Goal: Contribute content: Contribute content

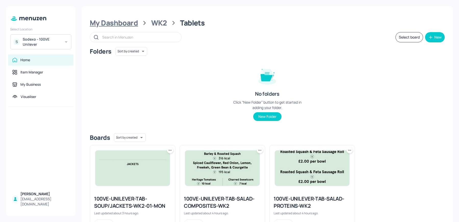
click at [119, 23] on div "My Dashboard" at bounding box center [114, 22] width 48 height 9
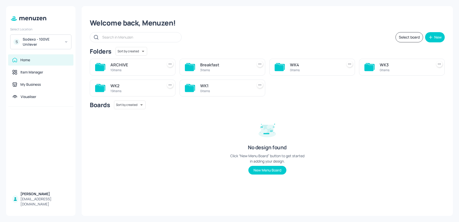
click at [145, 85] on div "WK2" at bounding box center [135, 86] width 50 height 6
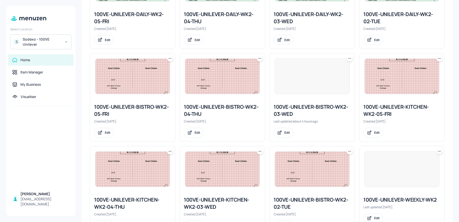
scroll to position [174, 0]
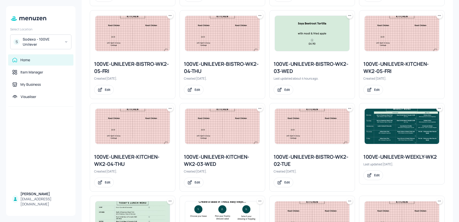
click at [398, 127] on img at bounding box center [402, 126] width 74 height 35
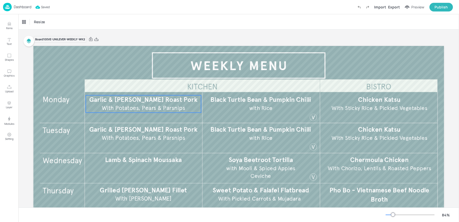
click at [135, 109] on span "With Potatoes, Pears & Parsnips" at bounding box center [143, 107] width 83 height 7
click at [125, 87] on div "Ungroup" at bounding box center [127, 86] width 20 height 7
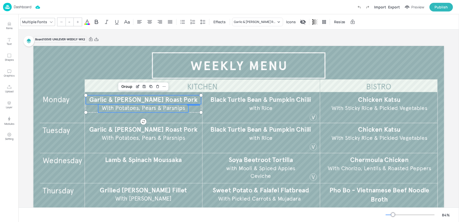
click at [116, 109] on span "With Potatoes, Pears & Parsnips" at bounding box center [143, 107] width 83 height 7
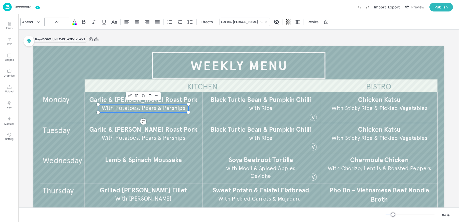
click at [32, 24] on div "Apercu" at bounding box center [28, 21] width 14 height 7
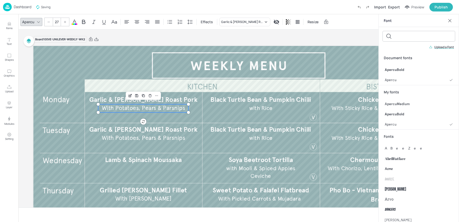
click at [32, 24] on div "Apercu" at bounding box center [28, 21] width 14 height 7
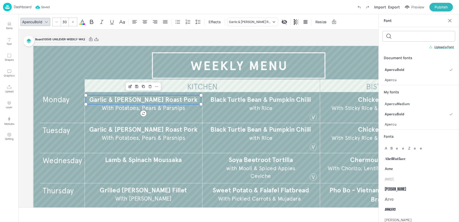
click at [104, 99] on span "Garlic & [PERSON_NAME] Roast Pork" at bounding box center [143, 100] width 108 height 8
type input "--"
click at [106, 108] on span "With Potatoes, Pears & Parsnips" at bounding box center [143, 107] width 83 height 7
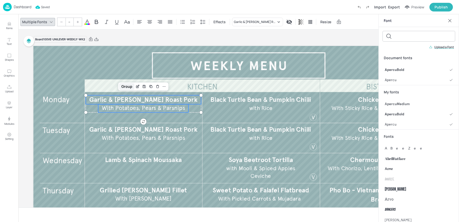
click at [121, 85] on div "Group" at bounding box center [126, 86] width 15 height 7
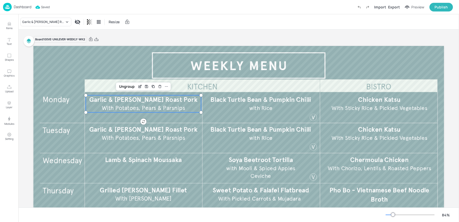
click at [134, 41] on div "Board 100VE-UNILEVER-WEEKLY-WK2" at bounding box center [238, 39] width 411 height 7
click at [12, 8] on div "Dashboard" at bounding box center [17, 7] width 28 height 8
click at [226, 23] on div "Garlic & [PERSON_NAME] Roast Pork Resize" at bounding box center [238, 21] width 441 height 15
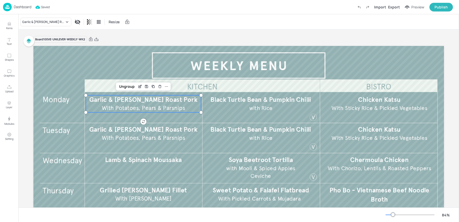
click at [22, 7] on p "Dashboard" at bounding box center [23, 7] width 18 height 4
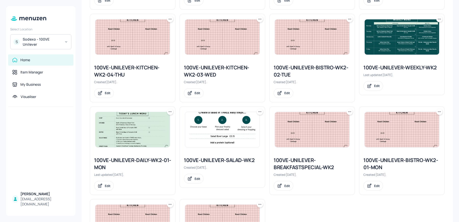
scroll to position [251, 0]
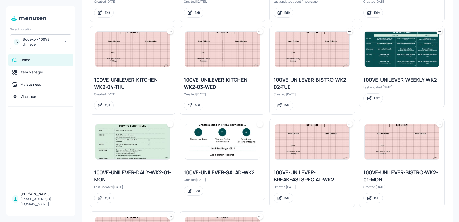
click at [388, 48] on img at bounding box center [402, 49] width 74 height 35
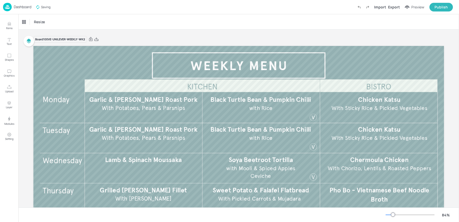
click at [9, 7] on img at bounding box center [7, 7] width 9 height 8
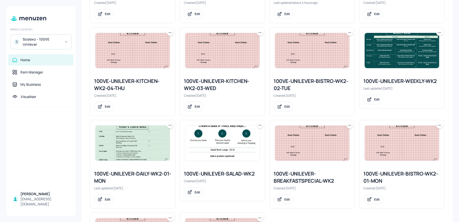
scroll to position [270, 0]
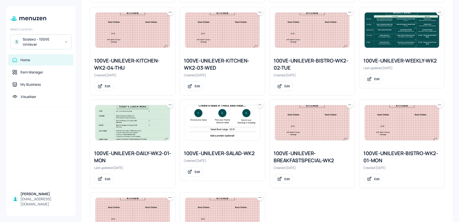
click at [379, 34] on img at bounding box center [402, 29] width 74 height 35
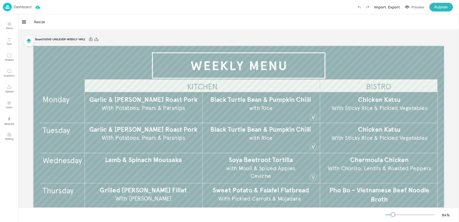
click at [23, 8] on p "Dashboard" at bounding box center [23, 7] width 18 height 4
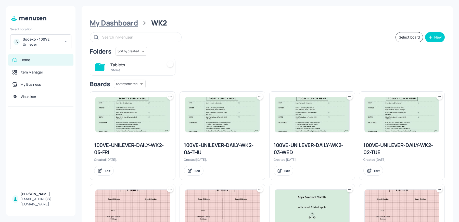
click at [118, 21] on div "My Dashboard" at bounding box center [114, 22] width 48 height 9
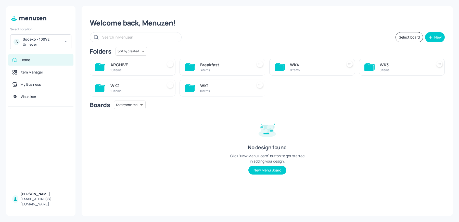
click at [151, 88] on div "WK2" at bounding box center [135, 86] width 50 height 6
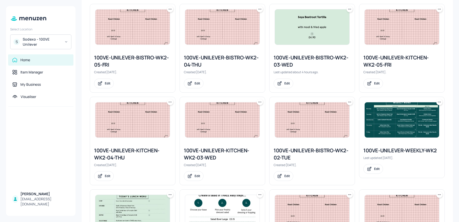
scroll to position [258, 0]
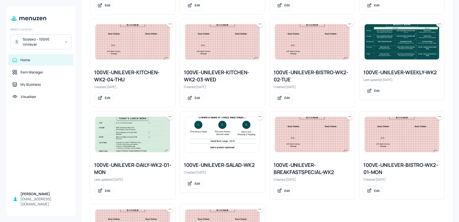
click at [389, 49] on img at bounding box center [402, 41] width 74 height 35
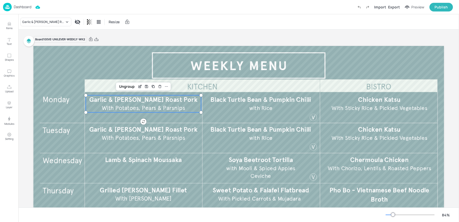
click at [120, 103] on span "Garlic & [PERSON_NAME] Roast Pork" at bounding box center [143, 100] width 108 height 8
click at [10, 6] on img at bounding box center [7, 7] width 9 height 8
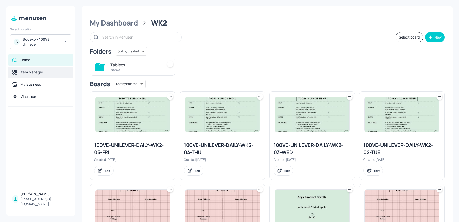
click at [33, 70] on div "Item Manager" at bounding box center [31, 72] width 23 height 5
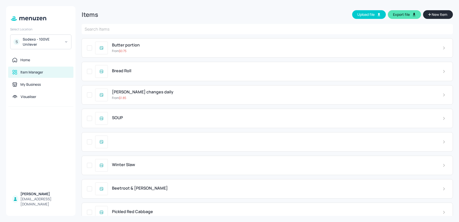
click at [437, 14] on span "New Item" at bounding box center [439, 15] width 17 height 6
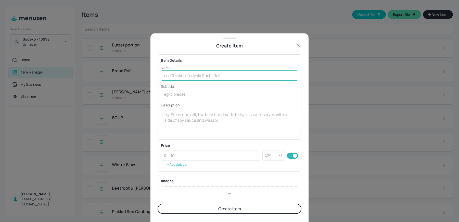
click at [209, 76] on input "text" at bounding box center [229, 75] width 137 height 10
paste input "Dijon Chicken Lentils & Chestnut Mushrooms £5.30"
drag, startPoint x: 249, startPoint y: 75, endPoint x: 282, endPoint y: 81, distance: 33.8
click at [282, 81] on div "Name Dijon Chicken Lentils & Chestnut Mushrooms £5.30 ​ Subtitle ​ Description …" at bounding box center [229, 99] width 137 height 68
type input "Dijon Chicken Lentils & Chestnut Mushrooms"
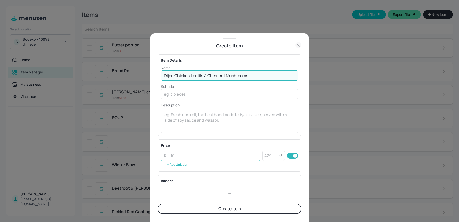
click at [194, 157] on input "number" at bounding box center [214, 155] width 93 height 10
paste input "5.30"
type input "5.30"
drag, startPoint x: 191, startPoint y: 75, endPoint x: 278, endPoint y: 79, distance: 86.8
click at [278, 79] on input "Dijon Chicken Lentils & Chestnut Mushrooms" at bounding box center [229, 75] width 137 height 10
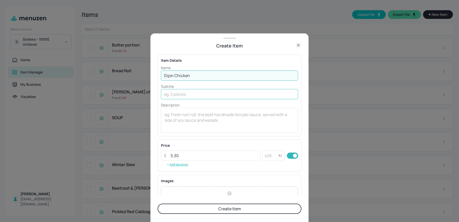
type input "Dijon Chicken"
click at [194, 89] on input "text" at bounding box center [229, 94] width 137 height 10
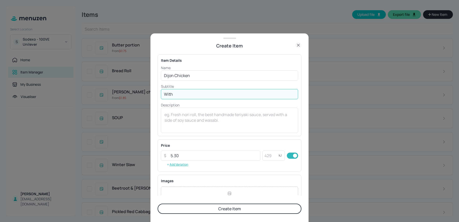
paste input "Lentils & Chestnut Mushrooms"
type input "With Lentils & Chestnut Mushrooms"
click at [158, 203] on button "Create Item" at bounding box center [230, 208] width 144 height 10
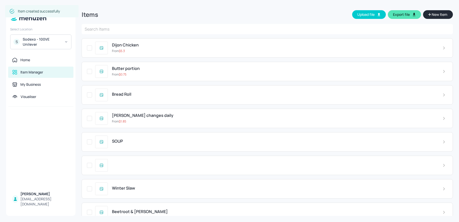
click at [436, 15] on span "New Item" at bounding box center [439, 15] width 17 height 6
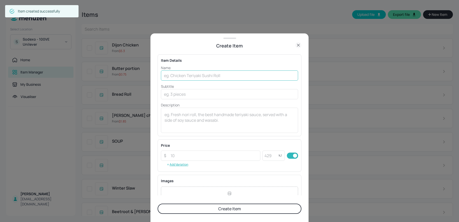
click at [226, 72] on input "text" at bounding box center [229, 75] width 137 height 10
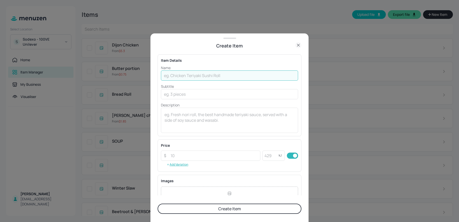
paste input "Thai Yellow [PERSON_NAME] V Jasmine Rice & Asian Cucumber Salad £4.60"
click at [272, 76] on input "Thai Yellow [PERSON_NAME] V Jasmine Rice & Asian Cucumber Salad £4.60" at bounding box center [229, 75] width 137 height 10
type input "Thai Yellow [PERSON_NAME] V Jasmine Rice & Asian Cucumber Salad"
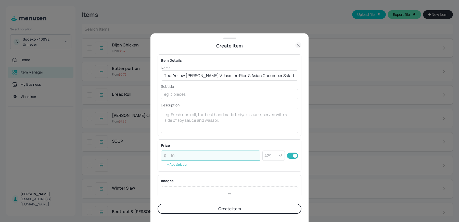
click at [175, 155] on input "number" at bounding box center [214, 155] width 93 height 10
paste input "4.60"
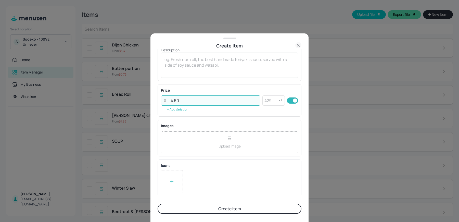
type input "4.60"
click at [171, 183] on div at bounding box center [171, 182] width 5 height 8
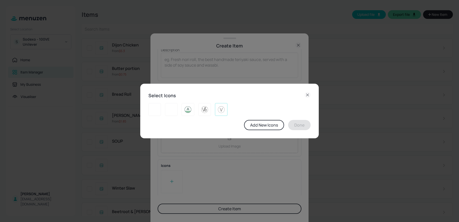
click at [224, 107] on img at bounding box center [221, 109] width 8 height 8
click at [302, 129] on button "Done" at bounding box center [299, 125] width 22 height 10
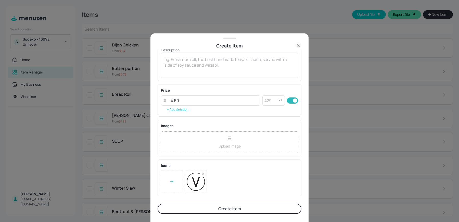
scroll to position [0, 0]
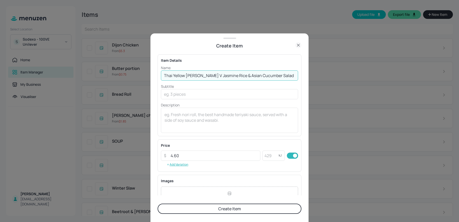
drag, startPoint x: 201, startPoint y: 75, endPoint x: 287, endPoint y: 77, distance: 86.7
click at [287, 77] on input "Thai Yellow [PERSON_NAME] V Jasmine Rice & Asian Cucumber Salad" at bounding box center [229, 75] width 137 height 10
click at [282, 77] on input "Thai Yellow [PERSON_NAME] V Jasmine Rice & Asian Cucumber Salad" at bounding box center [229, 75] width 137 height 10
click at [200, 75] on input "Thai Yellow [PERSON_NAME] V Jasmine Rice & Asian Cucumber Salad" at bounding box center [229, 75] width 137 height 10
type input "Thai Yellow [PERSON_NAME]"
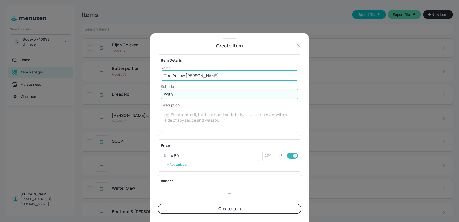
paste input "[PERSON_NAME] & Asian Cucumber Salad"
type input "With [PERSON_NAME] & Asian Cucumber Salad"
click at [158, 203] on button "Create Item" at bounding box center [230, 208] width 144 height 10
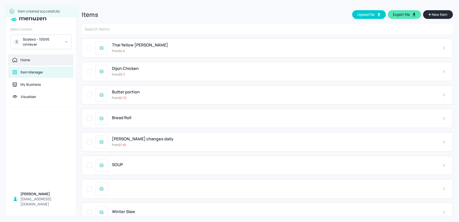
click at [23, 59] on div "Home" at bounding box center [25, 59] width 10 height 5
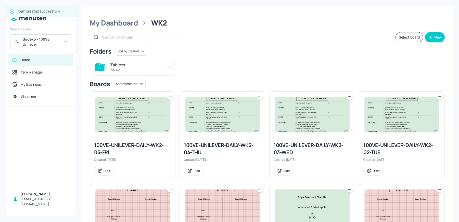
click at [125, 113] on img at bounding box center [132, 114] width 74 height 35
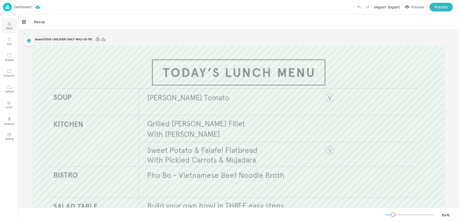
click at [11, 25] on icon "Items" at bounding box center [9, 25] width 3 height 1
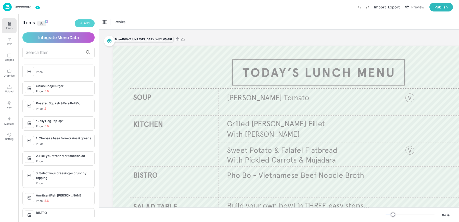
click at [84, 26] on button "Add" at bounding box center [85, 23] width 20 height 8
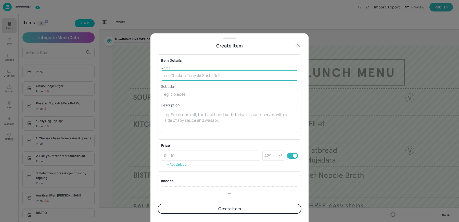
click at [196, 76] on input "text" at bounding box center [229, 75] width 137 height 10
paste input "Zaatar Roasted Aubergine V Herb Grains, Tahini Dressing £3.90"
click at [270, 75] on input "Zaatar Roasted Aubergine V Herb Grains, Tahini Dressing £3.90" at bounding box center [229, 75] width 137 height 10
type input "Zaatar Roasted Aubergine V Herb Grains, Tahini Dressing"
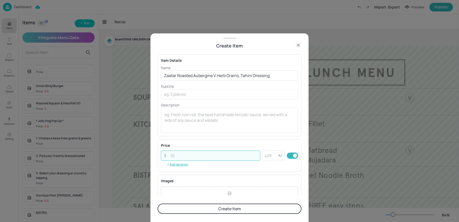
click at [187, 153] on input "number" at bounding box center [214, 155] width 93 height 10
paste input "3.90"
type input "3.90"
click at [218, 75] on input "Zaatar Roasted Aubergine V Herb Grains, Tahini Dressing" at bounding box center [229, 75] width 137 height 10
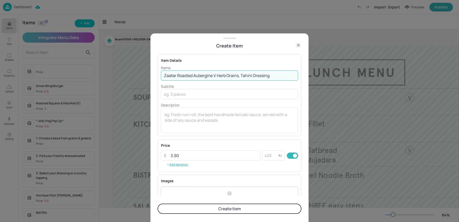
drag, startPoint x: 217, startPoint y: 76, endPoint x: 279, endPoint y: 76, distance: 62.0
click at [279, 76] on input "Zaatar Roasted Aubergine V Herb Grains, Tahini Dressing" at bounding box center [229, 75] width 137 height 10
type input "Zaatar Roasted Aubergine V"
click at [169, 97] on input "text" at bounding box center [229, 94] width 137 height 10
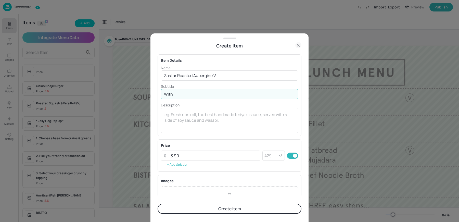
paste input "Herb Grains, Tahini Dressing"
type input "With [PERSON_NAME], Tahini Dressing"
click at [218, 73] on input "Zaatar Roasted Aubergine V" at bounding box center [229, 75] width 137 height 10
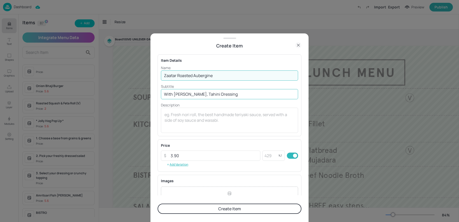
type input "Zaatar Roasted Aubergine"
click at [198, 95] on input "With [PERSON_NAME], Tahini Dressing" at bounding box center [229, 94] width 137 height 10
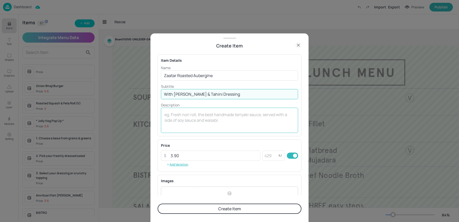
scroll to position [55, 0]
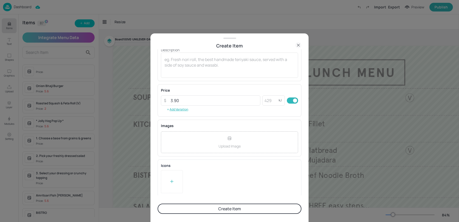
type input "With [PERSON_NAME] & Tahini Dressing"
click at [170, 182] on icon at bounding box center [171, 181] width 5 height 5
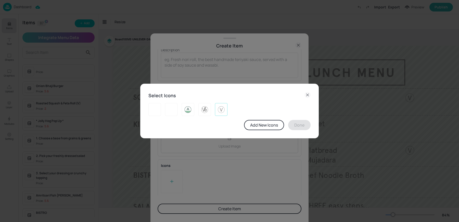
click at [224, 113] on img at bounding box center [221, 109] width 8 height 8
click at [298, 126] on button "Done" at bounding box center [299, 125] width 22 height 10
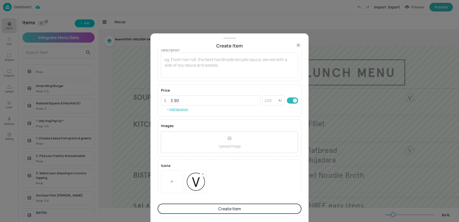
click at [225, 207] on button "Create Item" at bounding box center [230, 208] width 144 height 10
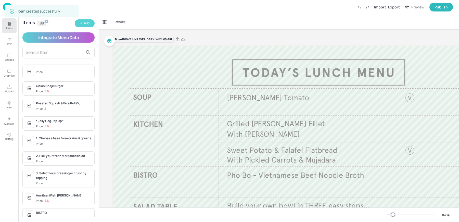
click at [87, 22] on div "Add" at bounding box center [87, 23] width 6 height 5
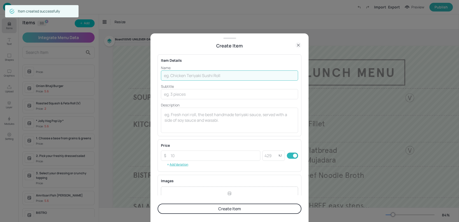
click at [197, 72] on input "text" at bounding box center [229, 75] width 137 height 10
paste input "Roasted Chicken, Pepper Humous, Mint"
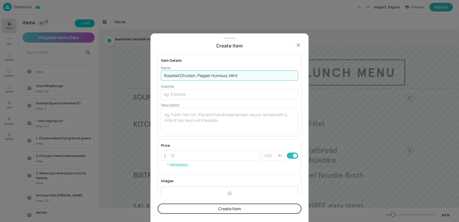
click at [229, 76] on input "Roasted Chicken, Pepper Humous, Mint" at bounding box center [229, 75] width 137 height 10
type input "Roasted Chicken, Pepper Humous & Mint"
click at [203, 119] on textarea at bounding box center [229, 120] width 130 height 17
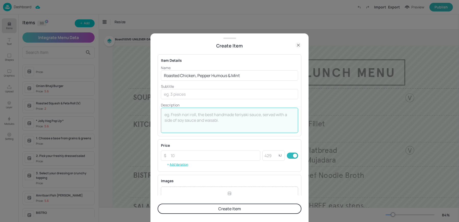
type textarea "€"
type textarea "#"
type textarea "£2.60 per bowl"
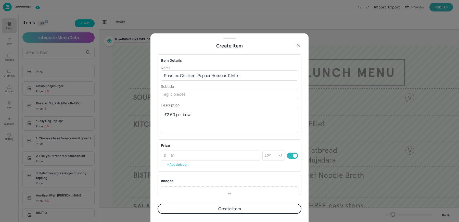
click at [205, 213] on button "Create Item" at bounding box center [230, 208] width 144 height 10
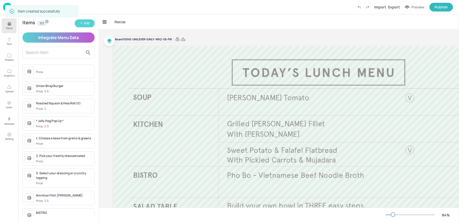
click at [87, 22] on div "Add" at bounding box center [87, 23] width 6 height 5
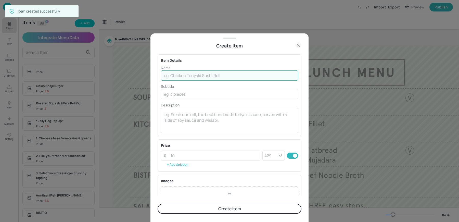
click at [206, 75] on input "text" at bounding box center [229, 75] width 137 height 10
paste input "Korean Quorn, Asian Slaw, Puffed Rice V £2.00"
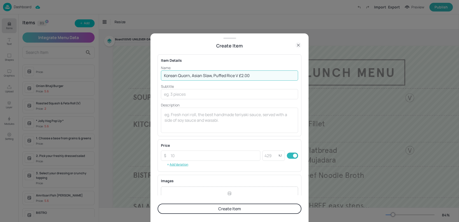
click at [238, 76] on input "Korean Quorn, Asian Slaw, Puffed Rice V £2.00" at bounding box center [229, 75] width 137 height 10
type input "Korean Quorn, Asian Slaw, Puffed Rice V"
click at [186, 120] on textarea at bounding box center [229, 120] width 130 height 17
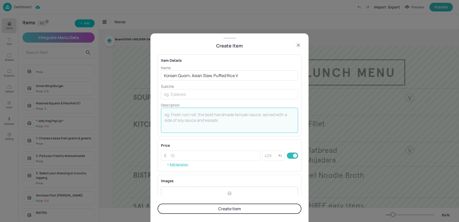
paste textarea "£2.00"
type textarea "£2.00 per bowl"
click at [246, 74] on input "Korean Quorn, Asian Slaw, Puffed Rice V" at bounding box center [229, 75] width 137 height 10
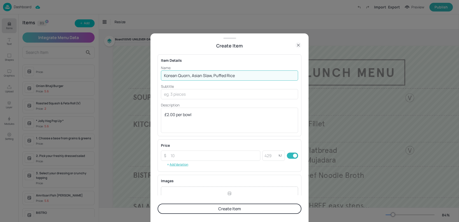
click at [212, 75] on input "Korean Quorn, Asian Slaw, Puffed Rice" at bounding box center [229, 75] width 137 height 10
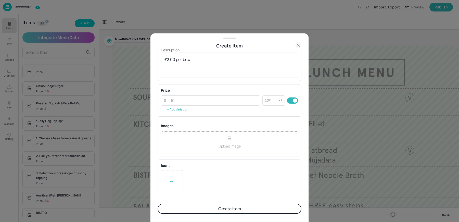
type input "Korean Quorn, Asian Slaw & Puffed Rice"
click at [170, 184] on div at bounding box center [171, 182] width 5 height 8
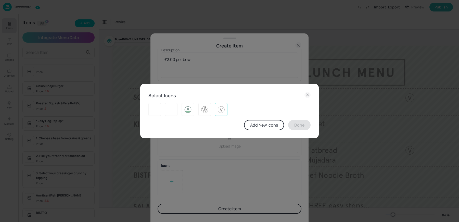
click at [221, 111] on img at bounding box center [221, 109] width 8 height 8
click at [292, 123] on button "Done" at bounding box center [299, 125] width 22 height 10
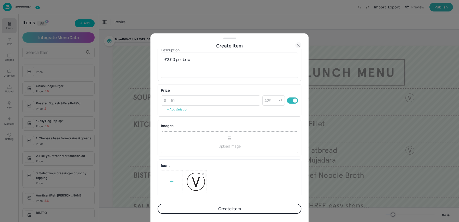
click at [179, 207] on button "Create Item" at bounding box center [230, 208] width 144 height 10
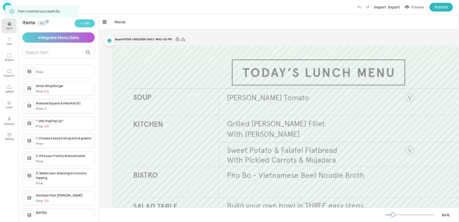
click at [81, 22] on icon "button" at bounding box center [81, 23] width 3 height 3
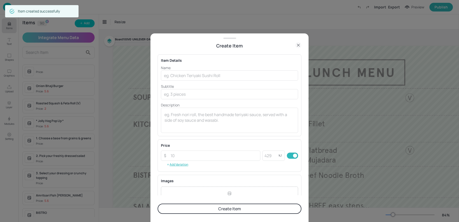
click at [203, 68] on p "Name" at bounding box center [229, 67] width 137 height 5
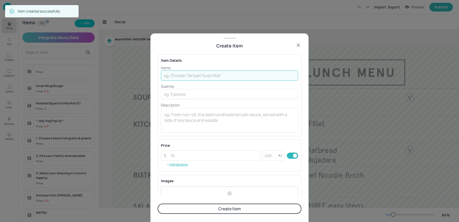
click at [199, 72] on input "text" at bounding box center [229, 75] width 137 height 10
paste input "Smoked Mackerel, Horseradish, Watercress £3.20"
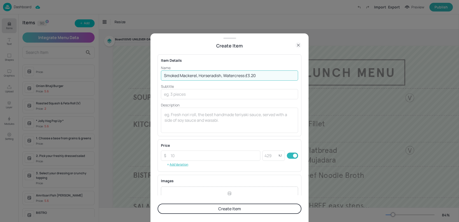
click at [246, 76] on input "Smoked Mackerel, Horseradish, Watercress £3.20" at bounding box center [229, 75] width 137 height 10
type input "Smoked Mackerel, Horseradish, Watercress"
click at [192, 123] on textarea at bounding box center [229, 120] width 130 height 17
paste textarea "£3.20"
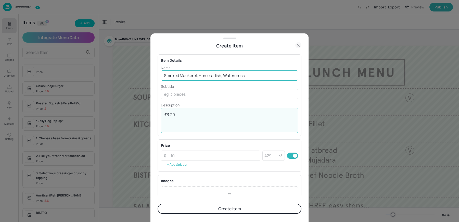
type textarea "£3.20"
click at [224, 76] on input "Smoked Mackerel, Horseradish, Watercress" at bounding box center [229, 75] width 137 height 10
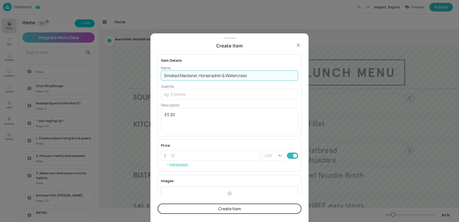
type input "Smoked Mackerel, Horseradish & Watercress"
click at [205, 207] on button "Create Item" at bounding box center [230, 208] width 144 height 10
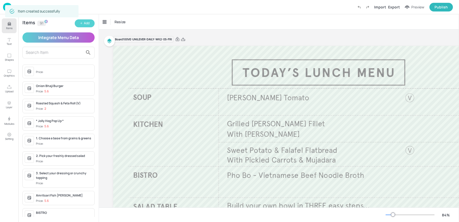
click at [84, 24] on div "Add" at bounding box center [87, 23] width 6 height 5
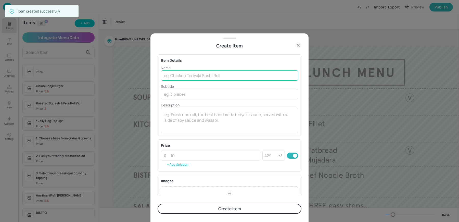
click at [214, 74] on input "text" at bounding box center [229, 75] width 137 height 10
paste input "Sesame Suya Spiced Slow Cooked Chicken Smoky Jollof Rice ‘Chakalaka’ Bean & To…"
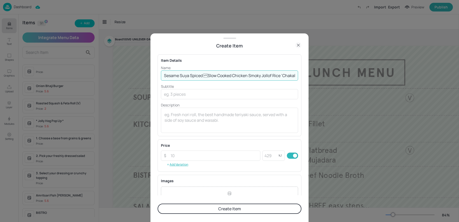
click at [204, 76] on input "Sesame Suya Spiced Slow Cooked Chicken Smoky Jollof Rice ‘Chakalaka’ Bean & To…" at bounding box center [229, 75] width 137 height 10
drag, startPoint x: 244, startPoint y: 74, endPoint x: 328, endPoint y: 80, distance: 83.6
click at [328, 80] on div "Create Item Item Details Name Sesame Suya Spiced Slow Cooked Chicken Smoky Joll…" at bounding box center [229, 111] width 459 height 222
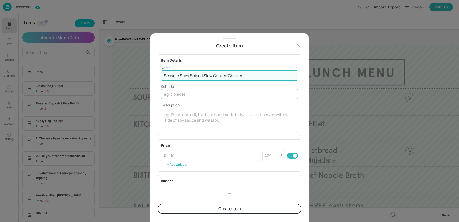
type input "Sesame Suya Spiced Slow Cooked Chicken"
click at [183, 95] on input "text" at bounding box center [229, 94] width 137 height 10
paste input "Smoky Jollof Rice ‘Chakalaka’ Bean & Tomato Chilli £5.60"
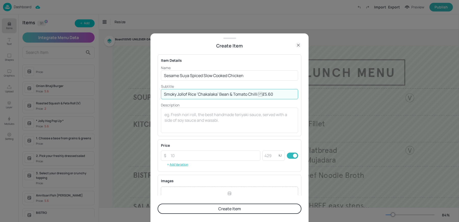
click at [260, 93] on input "Smoky Jollof Rice ‘Chakalaka’ Bean & Tomato Chilli £5.60" at bounding box center [229, 94] width 137 height 10
type input "Smoky Jollof Rice ‘Chakalaka’ Bean & [PERSON_NAME]"
click at [178, 156] on input "number" at bounding box center [214, 155] width 93 height 10
paste input "5.60"
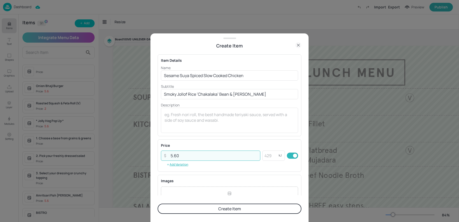
type input "5.60"
click at [185, 211] on button "Create Item" at bounding box center [230, 208] width 144 height 10
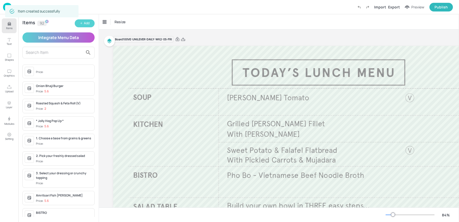
click at [82, 25] on button "Add" at bounding box center [85, 23] width 20 height 8
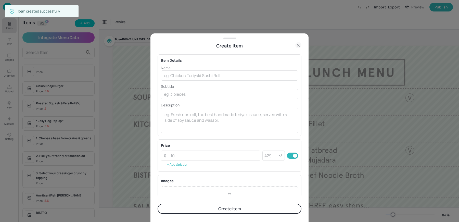
click at [209, 69] on p "Name" at bounding box center [229, 67] width 137 height 5
click at [203, 75] on input "text" at bounding box center [229, 75] width 137 height 10
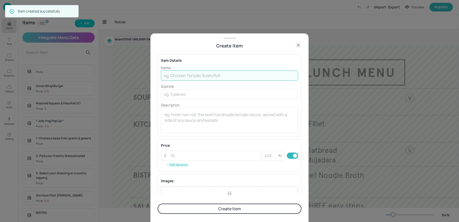
paste input "Domada Sweet Potato, Bean, Cumin Sesame Stew V Smoky Jollof Rice ‘Chakalaka’ Be…"
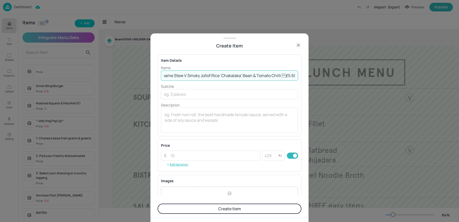
click at [284, 75] on input "Domada Sweet Potato, Bean, Cumin Sesame Stew V Smoky Jollof Rice ‘Chakalaka’ Be…" at bounding box center [229, 75] width 137 height 10
type input "Domada Sweet Potato, Bean, Cumin Sesame Stew V Smoky Jollof Rice ‘Chakalaka’ Be…"
click at [186, 156] on input "number" at bounding box center [214, 155] width 93 height 10
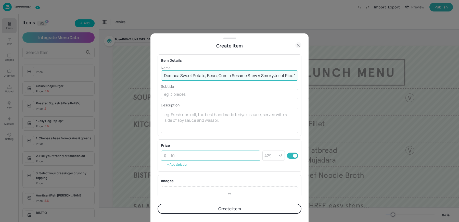
paste input "5.60"
type input "5.60"
drag, startPoint x: 262, startPoint y: 75, endPoint x: 348, endPoint y: 87, distance: 86.6
click at [348, 87] on div "Create Item Item Details Name Domada Sweet Potato, Bean, Cumin Sesame Stew V Sm…" at bounding box center [229, 111] width 459 height 222
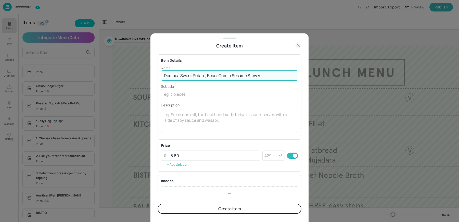
scroll to position [0, 0]
type input "Domada Sweet Potato, Bean, Cumin Sesame Stew V"
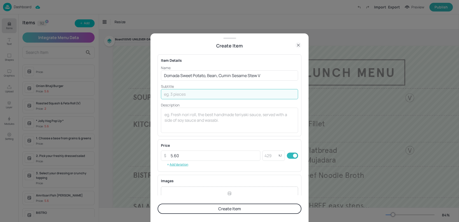
click at [183, 97] on input "text" at bounding box center [229, 94] width 137 height 10
paste input "Smoky Jollof Rice ‘Chakalaka’ Bean & [PERSON_NAME]"
type input "Smoky Jollof Rice ‘Chakalaka’ Bean & [PERSON_NAME]"
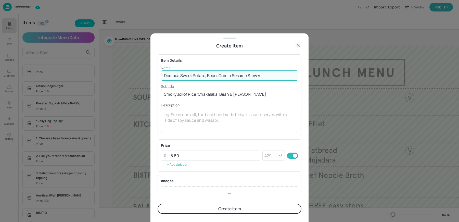
click at [270, 77] on input "Domada Sweet Potato, Bean, Cumin Sesame Stew V" at bounding box center [229, 75] width 137 height 10
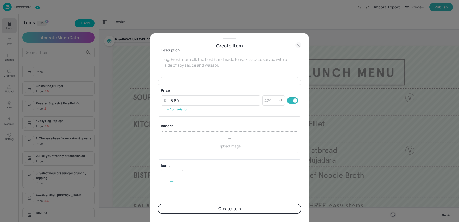
type input "Domada Sweet Potato, Bean, Cumin Sesame Stew"
click at [165, 190] on div at bounding box center [172, 181] width 22 height 23
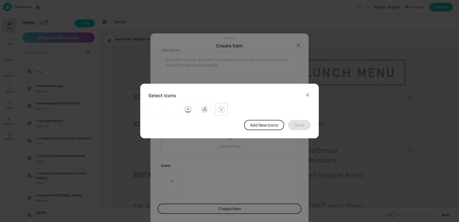
click at [222, 109] on img at bounding box center [221, 109] width 8 height 8
click at [292, 125] on button "Done" at bounding box center [299, 125] width 22 height 10
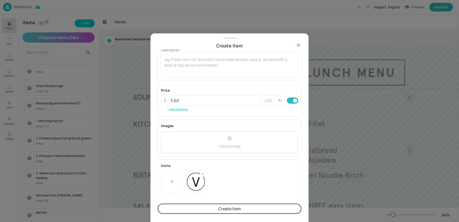
click at [216, 208] on button "Create Item" at bounding box center [230, 208] width 144 height 10
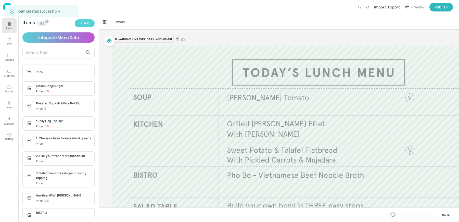
click at [81, 22] on icon "button" at bounding box center [81, 23] width 3 height 3
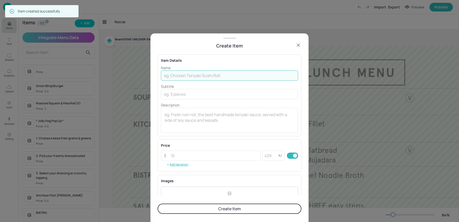
click at [201, 75] on input "text" at bounding box center [229, 75] width 137 height 10
paste input "Chinchinga Beef Skewers Smoky Jollof Rice ‘Chakalaka’ Bean & Tomato Chilli £5.…"
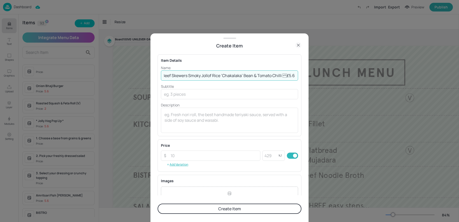
click at [283, 76] on input "Chinchinga Beef Skewers Smoky Jollof Rice ‘Chakalaka’ Bean & Tomato Chilli £5.…" at bounding box center [229, 75] width 137 height 10
type input "Chinchinga Beef Skewers Smoky Jollof Rice ‘Chakalaka’ Bean & Tomato Chilli"
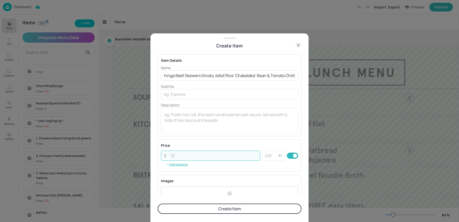
click at [181, 154] on input "number" at bounding box center [214, 155] width 93 height 10
paste input "5.60"
type input "5.60"
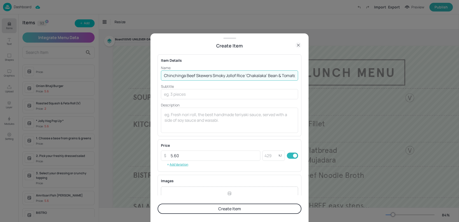
scroll to position [0, 14]
drag, startPoint x: 212, startPoint y: 75, endPoint x: 332, endPoint y: 78, distance: 119.4
click at [332, 78] on div "Create Item Item Details Name Chinchinga Beef Skewers Smoky Jollof Rice ‘Chakal…" at bounding box center [229, 111] width 459 height 222
type input "Chinchinga Beef Skewers"
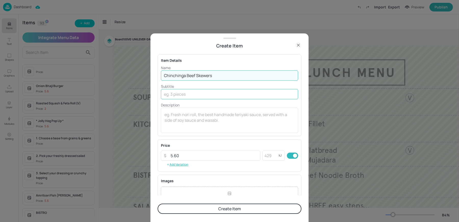
click at [190, 97] on input "text" at bounding box center [229, 94] width 137 height 10
paste input "Smoky Jollof Rice ‘Chakalaka’ Bean & [PERSON_NAME]"
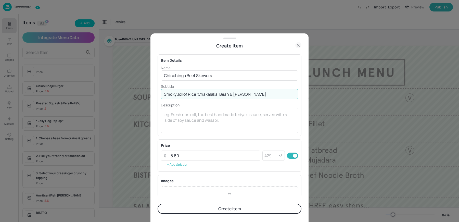
type input "Smoky Jollof Rice ‘Chakalaka’ Bean & [PERSON_NAME]"
click at [195, 207] on button "Create Item" at bounding box center [230, 208] width 144 height 10
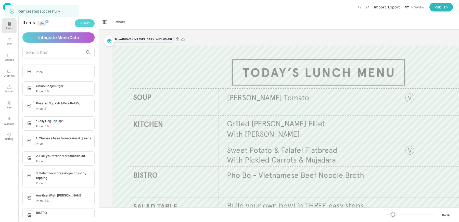
click at [82, 24] on icon "button" at bounding box center [81, 23] width 3 height 3
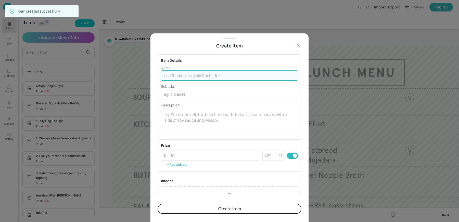
click at [223, 73] on input "text" at bounding box center [229, 75] width 137 height 10
paste input "Greek Style Chicken Tzatziki, Flatbread £5.10"
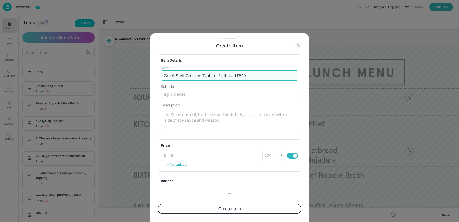
click at [237, 75] on input "Greek Style Chicken Tzatziki, Flatbread £5.10" at bounding box center [229, 75] width 137 height 10
type input "Greek Style Chicken Tzatziki, Flatbread"
click at [182, 158] on input "number" at bounding box center [214, 155] width 93 height 10
paste input "5.10"
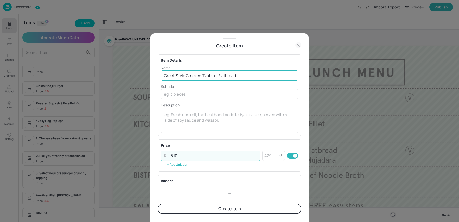
type input "5.10"
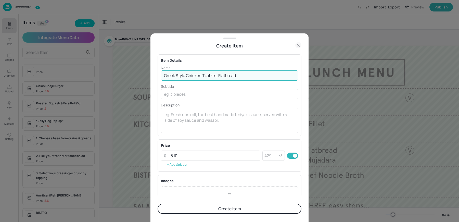
drag, startPoint x: 203, startPoint y: 75, endPoint x: 269, endPoint y: 81, distance: 66.6
click at [269, 81] on div "Name Greek Style Chicken Tzatziki, Flatbread ​ Subtitle ​ Description x ​" at bounding box center [229, 99] width 137 height 68
type input "Greek Style Chicken"
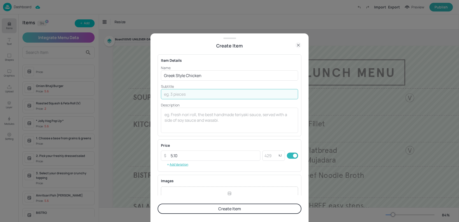
click at [198, 95] on input "text" at bounding box center [229, 94] width 137 height 10
paste input "Tzatziki, Flatbread"
click at [188, 96] on input "With Tzatziki, Flatbread" at bounding box center [229, 94] width 137 height 10
type input "With Tzatzki & Flatbread"
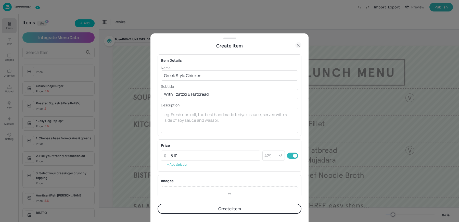
click at [211, 209] on button "Create Item" at bounding box center [230, 208] width 144 height 10
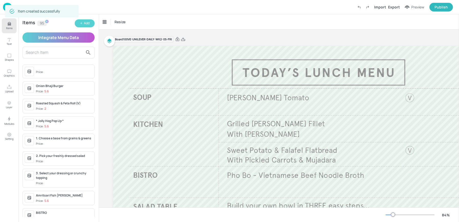
click at [91, 23] on button "Add" at bounding box center [85, 23] width 20 height 8
click at [92, 28] on div "Items 95 Add Integrate Menu Data Price: Onion Bhaji Burger Price: 5.6 Roasted S…" at bounding box center [58, 118] width 80 height 208
click at [87, 26] on button "Add" at bounding box center [85, 23] width 20 height 8
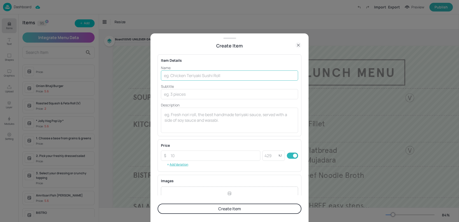
click at [197, 71] on input "text" at bounding box center [229, 75] width 137 height 10
paste input "Beetroot Falafel [PERSON_NAME], Fennel Salad, Pitta V £4.90"
click at [268, 75] on input "Beetroot Falafel [PERSON_NAME], Fennel Salad, Pitta V £4.90" at bounding box center [229, 75] width 137 height 10
type input "Beetroot Falafel [PERSON_NAME], Fennel Salad, Pitta V"
click at [173, 156] on input "number" at bounding box center [214, 155] width 93 height 10
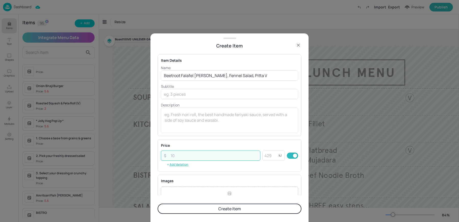
paste input "4.90"
type input "4.90"
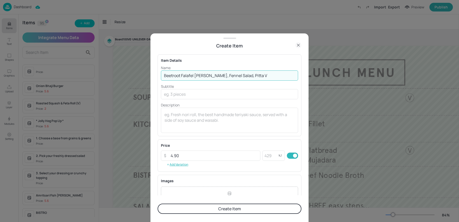
click at [269, 76] on input "Beetroot Falafel [PERSON_NAME], Fennel Salad, Pitta V" at bounding box center [229, 75] width 137 height 10
click at [210, 75] on input "Beetroot Falafel [PERSON_NAME], Fennel Salad, [GEOGRAPHIC_DATA]" at bounding box center [229, 75] width 137 height 10
type input "Beetroot Falafel Harissa"
click at [180, 93] on input "text" at bounding box center [229, 94] width 137 height 10
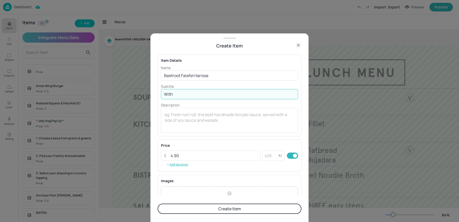
paste input "Houmous, Fennel Salad, Pitta"
click at [218, 94] on input "With Houmous, Fennel Salad, Pitta" at bounding box center [229, 94] width 137 height 10
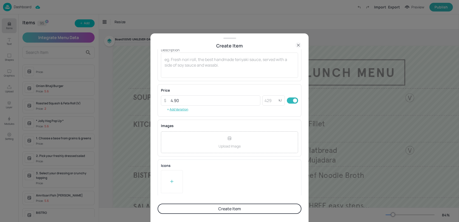
type input "With Houmous, Fennel Salad & [PERSON_NAME]"
click at [165, 188] on div at bounding box center [172, 181] width 22 height 23
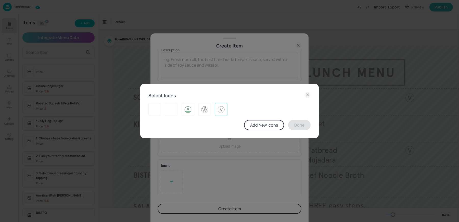
click at [222, 108] on img at bounding box center [221, 109] width 8 height 8
click at [295, 126] on button "Done" at bounding box center [299, 125] width 22 height 10
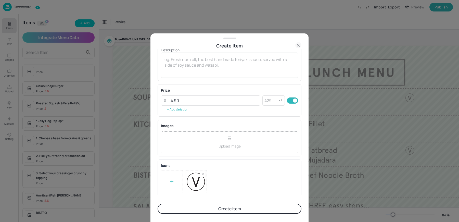
click at [224, 208] on button "Create Item" at bounding box center [230, 208] width 144 height 10
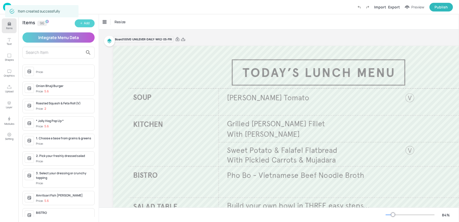
click at [81, 22] on icon "button" at bounding box center [81, 23] width 3 height 3
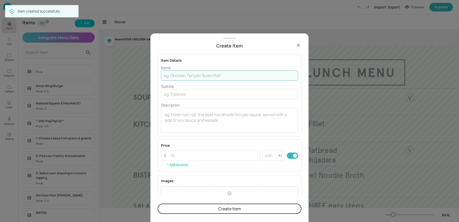
click at [200, 75] on input "text" at bounding box center [229, 75] width 137 height 10
paste input "Battered [PERSON_NAME] & ChipsCrushed Minted Peas£4.70"
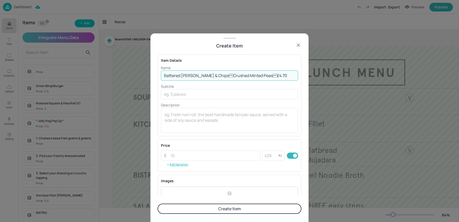
click at [256, 76] on input "Battered [PERSON_NAME] & ChipsCrushed Minted Peas£4.70" at bounding box center [229, 75] width 137 height 10
type input "Battered [PERSON_NAME] & ChipsCrushed Minted Peas"
click at [179, 154] on input "number" at bounding box center [214, 155] width 93 height 10
paste input "4.70"
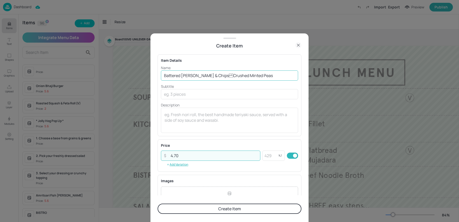
type input "4.70"
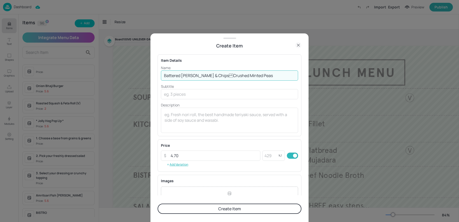
drag, startPoint x: 214, startPoint y: 74, endPoint x: 289, endPoint y: 78, distance: 75.3
click at [289, 78] on input "Battered [PERSON_NAME] & ChipsCrushed Minted Peas" at bounding box center [229, 75] width 137 height 10
type input "Battered [PERSON_NAME] & Chips"
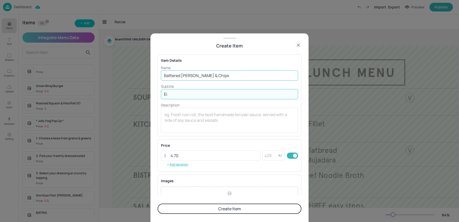
type input "E"
paste input "Crushed Minted Peas"
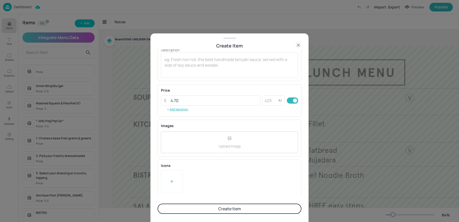
scroll to position [0, 0]
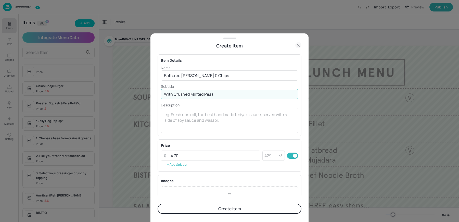
type input "With Crushed Minted Peas"
click at [195, 207] on button "Create Item" at bounding box center [230, 208] width 144 height 10
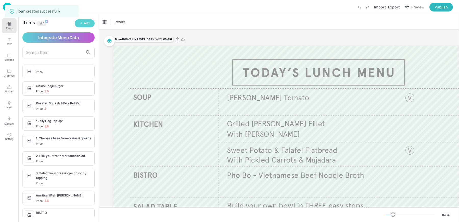
click at [81, 22] on icon "button" at bounding box center [81, 23] width 3 height 3
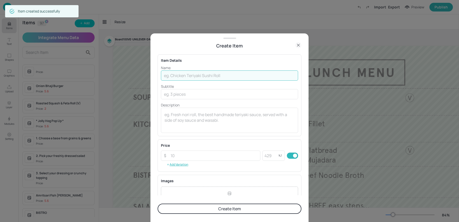
click at [233, 75] on input "text" at bounding box center [229, 75] width 137 height 10
paste input "Autumnal Steak & Grains Lentils, Beetroot, Pickled Shallots £5.30"
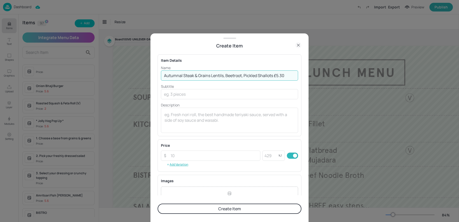
click at [274, 76] on input "Autumnal Steak & Grains Lentils, Beetroot, Pickled Shallots £5.30" at bounding box center [229, 75] width 137 height 10
type input "Autumnal Steak & Grains Lentils, Beetroot, Pickled Shallots"
click at [196, 161] on div "Price ​ ​ kJ ​ Add Variation" at bounding box center [229, 156] width 137 height 26
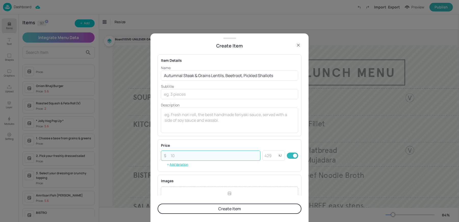
click at [192, 157] on input "number" at bounding box center [214, 155] width 93 height 10
paste input "5.30"
type input "5.30"
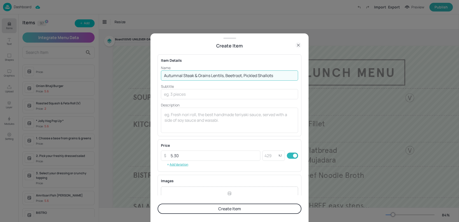
drag, startPoint x: 210, startPoint y: 75, endPoint x: 283, endPoint y: 80, distance: 72.3
click at [283, 80] on input "Autumnal Steak & Grains Lentils, Beetroot, Pickled Shallots" at bounding box center [229, 75] width 137 height 10
type input "Autumnal Steak & Grains"
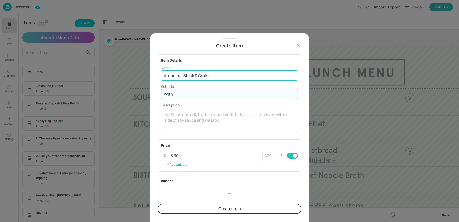
paste input "Lentils, Beetroot, Pickled Shallots"
click at [205, 95] on input "With Lentils, Beetroot, Pickled Shallots" at bounding box center [229, 94] width 137 height 10
type input "With Lentils, Beetroot & Pickled Shallots"
click at [195, 208] on button "Create Item" at bounding box center [230, 208] width 144 height 10
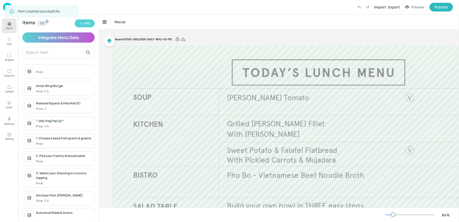
click at [83, 26] on button "Add" at bounding box center [85, 23] width 20 height 8
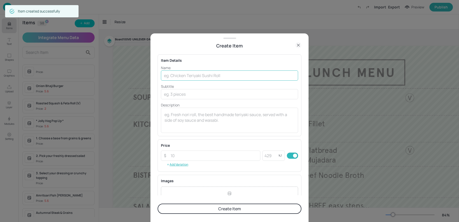
click at [187, 75] on input "text" at bounding box center [229, 75] width 137 height 10
paste input "Tandoori Butter NaanMasala Parsnips & Sweet Potato Makhani V £4.90"
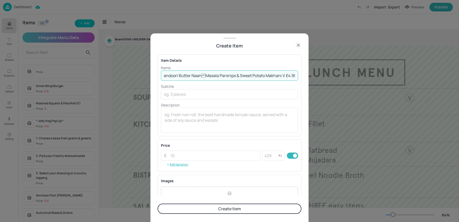
click at [283, 75] on input "Tandoori Butter NaanMasala Parsnips & Sweet Potato Makhani V £4.90" at bounding box center [229, 75] width 137 height 10
type input "Tandoori Butter NaanMasala Parsnips & Sweet Potato Makhani V"
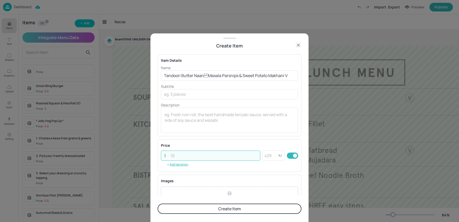
click at [179, 157] on input "number" at bounding box center [214, 155] width 93 height 10
paste input "4.90"
type input "4.90"
click at [182, 130] on div "x ​" at bounding box center [229, 120] width 137 height 25
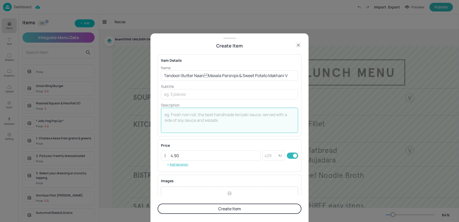
scroll to position [55, 0]
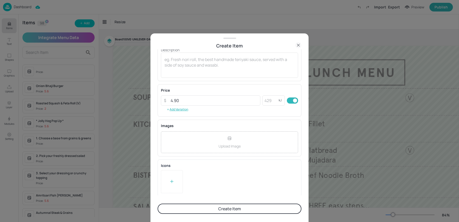
click at [172, 186] on div at bounding box center [172, 181] width 22 height 23
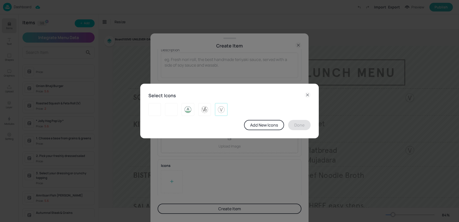
click at [224, 111] on img at bounding box center [221, 109] width 8 height 8
click at [302, 126] on button "Done" at bounding box center [299, 125] width 22 height 10
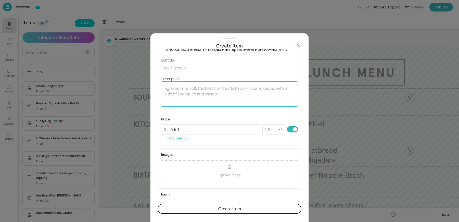
scroll to position [0, 0]
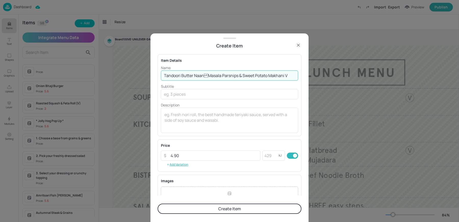
drag, startPoint x: 205, startPoint y: 74, endPoint x: 307, endPoint y: 77, distance: 101.8
click at [307, 77] on div "Create Item Item Details Name Tandoori Butter NaanMasala Parsnips & Sweet Pota…" at bounding box center [229, 127] width 158 height 189
type input "Tandoori Butter Naan"
click at [177, 99] on input "text" at bounding box center [229, 94] width 137 height 10
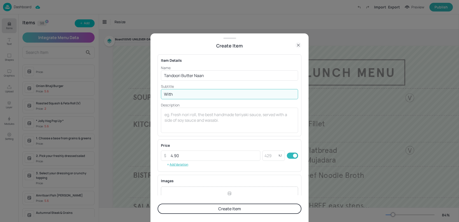
paste input "[PERSON_NAME] & Sweet Potato Makhani V"
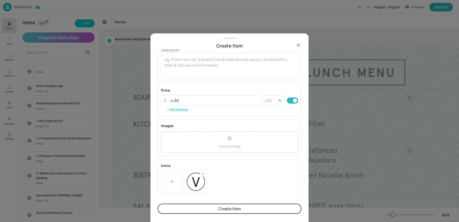
type input "With [PERSON_NAME] & Sweet Potato Makhani"
click at [201, 209] on button "Create Item" at bounding box center [230, 208] width 144 height 10
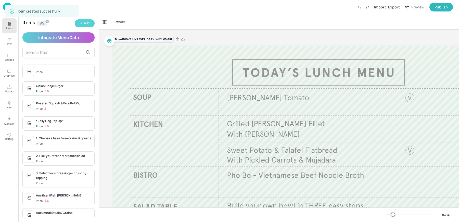
click at [83, 24] on button "Add" at bounding box center [85, 23] width 20 height 8
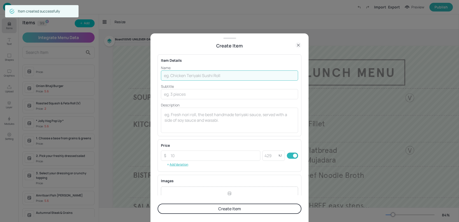
click at [198, 72] on input "text" at bounding box center [229, 75] width 137 height 10
paste input "Chipotle Mushroom Stew VChickpea & Cumin £4.10"
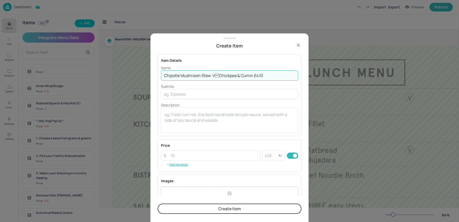
click at [251, 75] on input "Chipotle Mushroom Stew VChickpea & Cumin £4.10" at bounding box center [229, 75] width 137 height 10
type input "Chipotle Mushroom Stew VChickpea & Cumin"
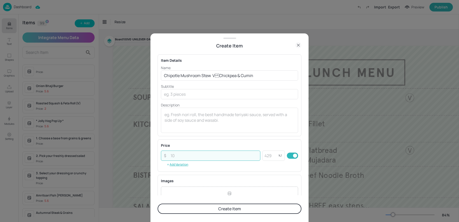
click at [184, 155] on input "number" at bounding box center [214, 155] width 93 height 10
paste input "4.10"
type input "4.10"
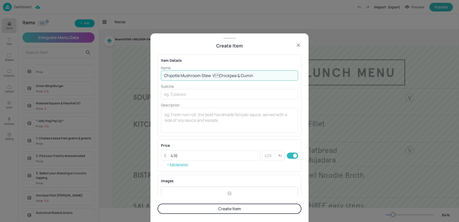
drag, startPoint x: 255, startPoint y: 75, endPoint x: 217, endPoint y: 74, distance: 37.7
click at [217, 74] on input "Chipotle Mushroom Stew VChickpea & Cumin" at bounding box center [229, 75] width 137 height 10
type input "Chipotle Mushroom Stew"
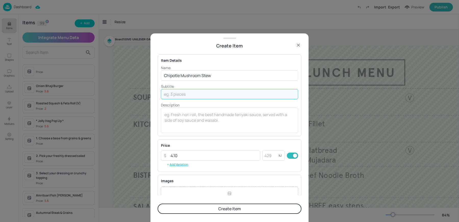
click at [190, 98] on input "text" at bounding box center [229, 94] width 137 height 10
paste input "Chickpea & Cumin"
type input "With Chickpea & Cumin"
click at [190, 204] on button "Create Item" at bounding box center [230, 208] width 144 height 10
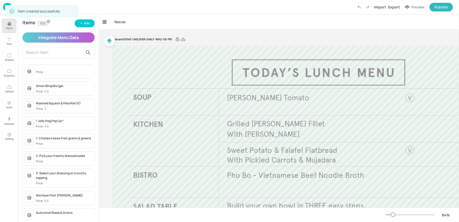
click at [5, 8] on div "Item created successfully" at bounding box center [41, 11] width 73 height 12
click at [4, 7] on img at bounding box center [7, 7] width 9 height 8
